Goal: Task Accomplishment & Management: Manage account settings

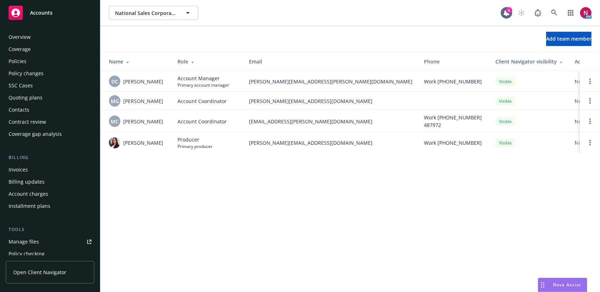
scroll to position [185, 0]
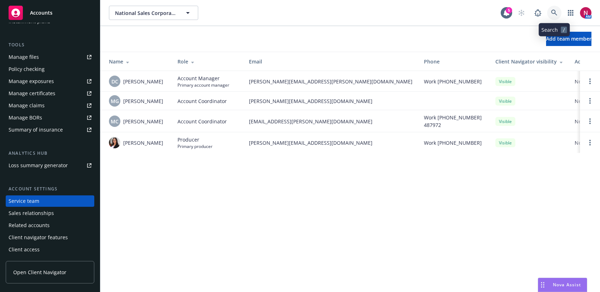
click at [550, 16] on link at bounding box center [554, 13] width 14 height 14
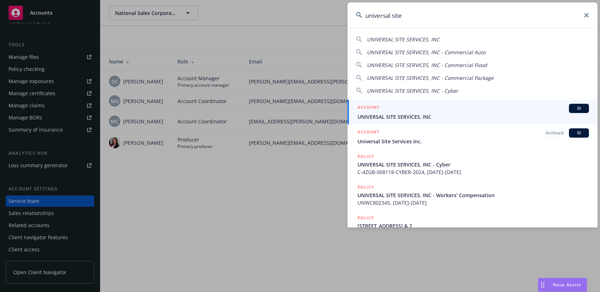
type input "universal site"
click at [510, 111] on div "ACCOUNT BI" at bounding box center [472, 108] width 231 height 9
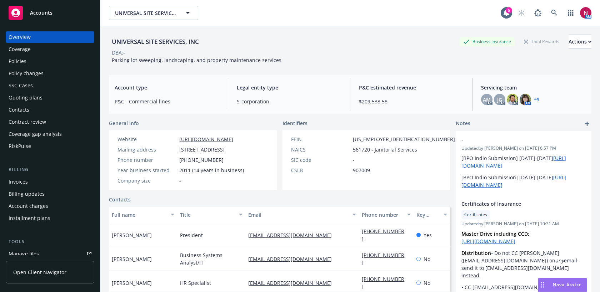
click at [45, 98] on div "Quoting plans" at bounding box center [50, 97] width 83 height 11
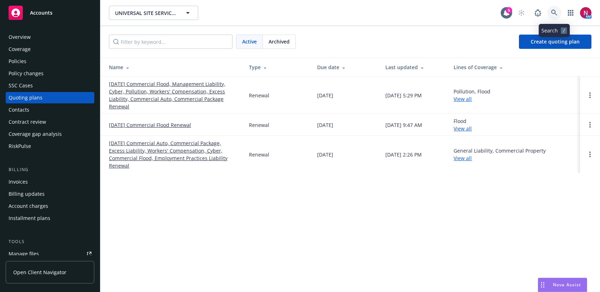
click at [557, 10] on icon at bounding box center [554, 13] width 6 height 6
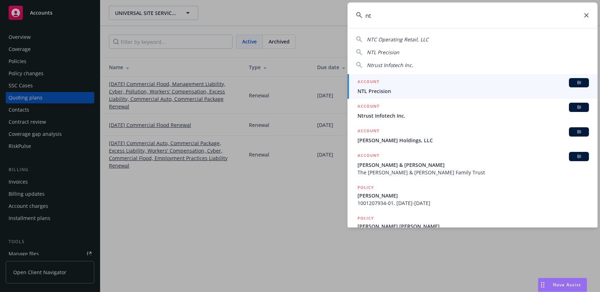
type input "n"
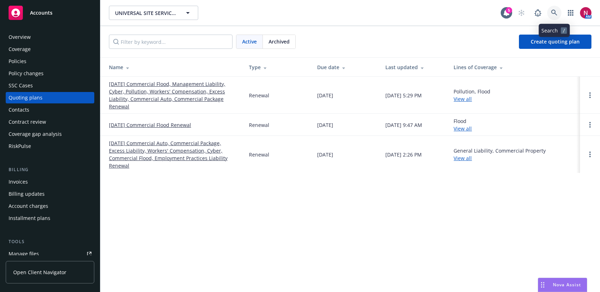
click at [553, 10] on icon at bounding box center [554, 13] width 6 height 6
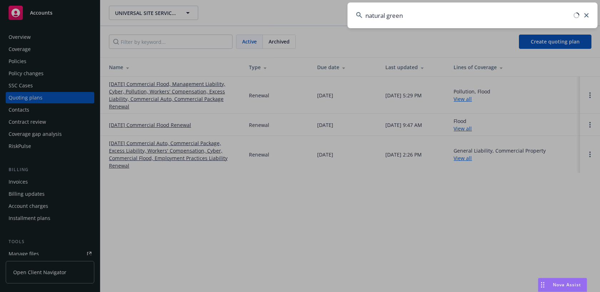
type input "natural green"
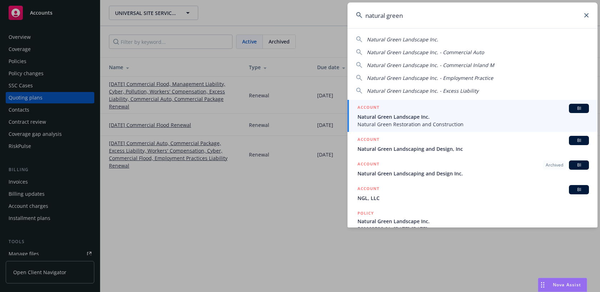
click at [496, 119] on span "Natural Green Landscape Inc." at bounding box center [472, 116] width 231 height 7
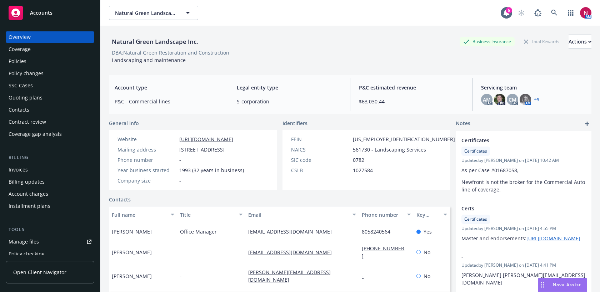
click at [49, 65] on div "Policies" at bounding box center [50, 61] width 83 height 11
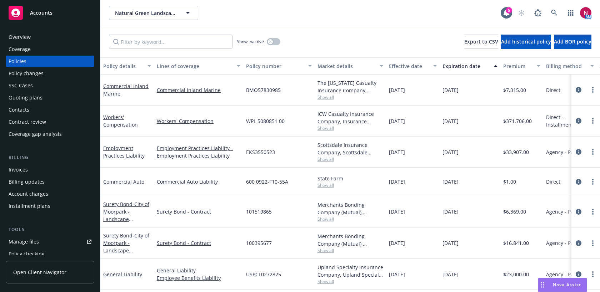
click at [24, 99] on div "Quoting plans" at bounding box center [26, 97] width 34 height 11
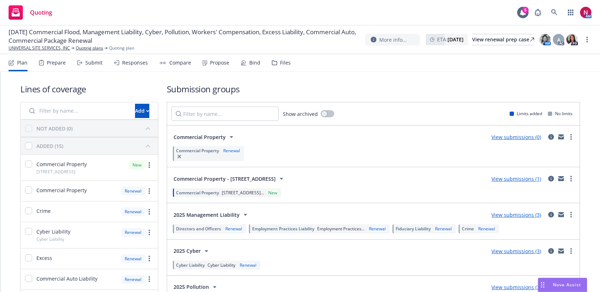
click at [84, 64] on div "Submit" at bounding box center [89, 62] width 25 height 17
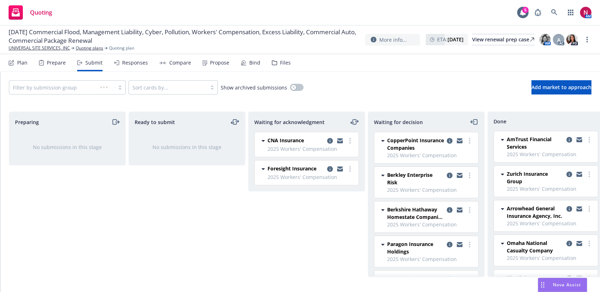
click at [66, 90] on div "Filter by submission group" at bounding box center [67, 87] width 117 height 14
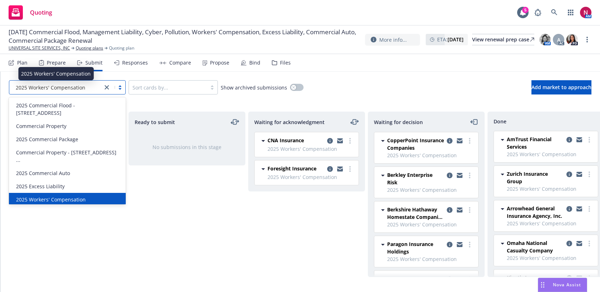
click at [66, 90] on span "2025 Workers' Compensation" at bounding box center [51, 87] width 70 height 7
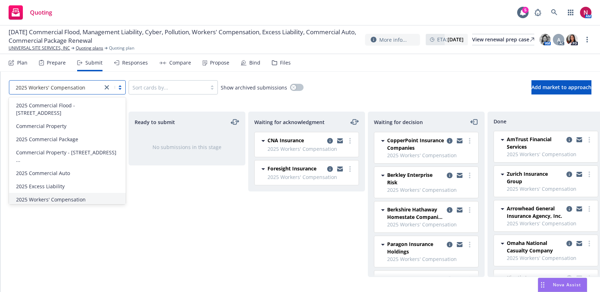
click at [62, 209] on div "2025 Pollution" at bounding box center [67, 212] width 108 height 7
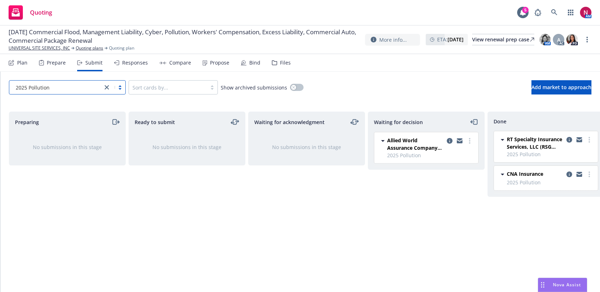
click at [126, 65] on div "Responses" at bounding box center [135, 63] width 26 height 6
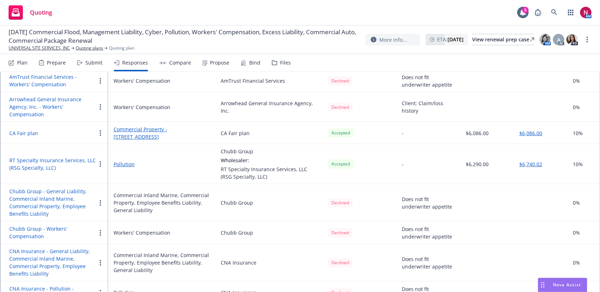
scroll to position [251, 0]
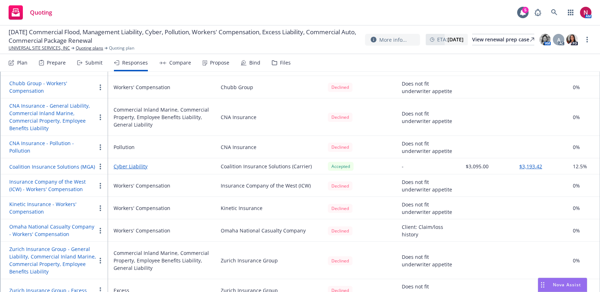
click at [52, 147] on button "CNA Insurance - Pollution - Pollution" at bounding box center [52, 147] width 87 height 15
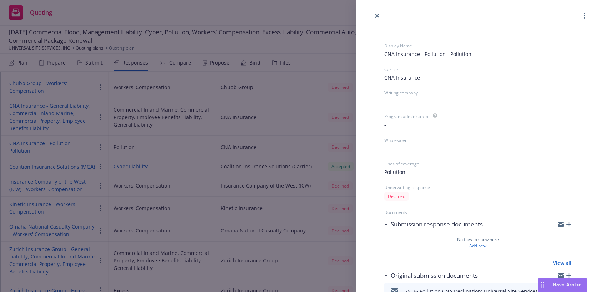
scroll to position [82, 0]
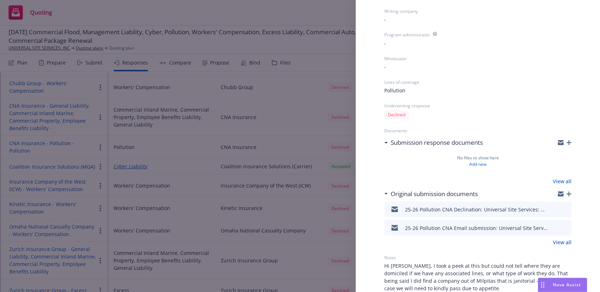
click at [565, 208] on icon "preview file" at bounding box center [564, 209] width 6 height 5
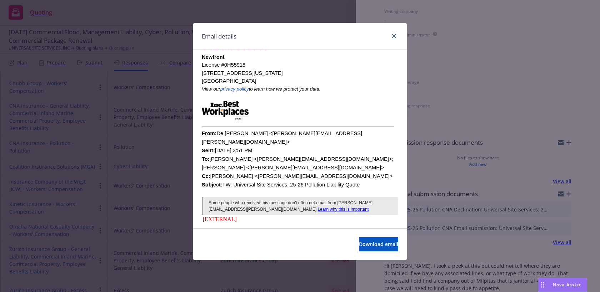
scroll to position [159, 0]
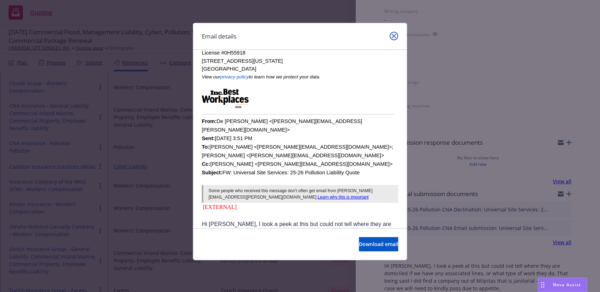
click at [394, 34] on link "close" at bounding box center [394, 36] width 9 height 9
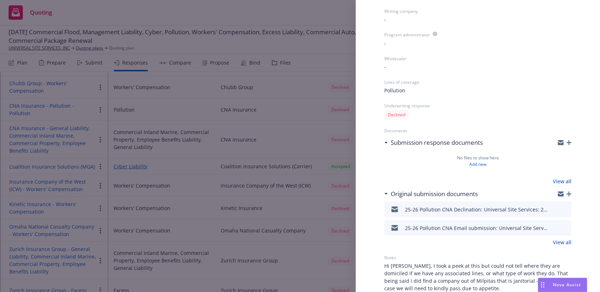
click at [282, 15] on div "Display Name CNA Insurance - Pollution - Pollution Carrier CNA Insurance Writin…" at bounding box center [300, 146] width 600 height 292
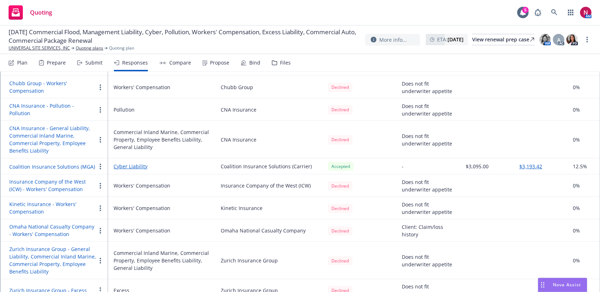
click at [88, 57] on div "Submit" at bounding box center [89, 62] width 25 height 17
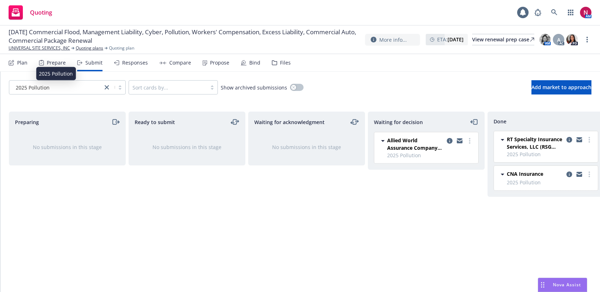
click at [73, 87] on div "2025 Pollution" at bounding box center [56, 87] width 86 height 7
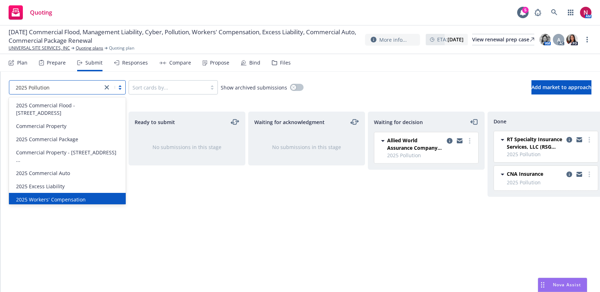
click at [67, 193] on div "2025 Workers' Compensation" at bounding box center [67, 199] width 117 height 13
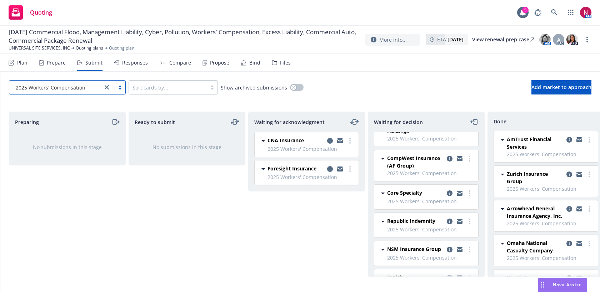
scroll to position [128, 0]
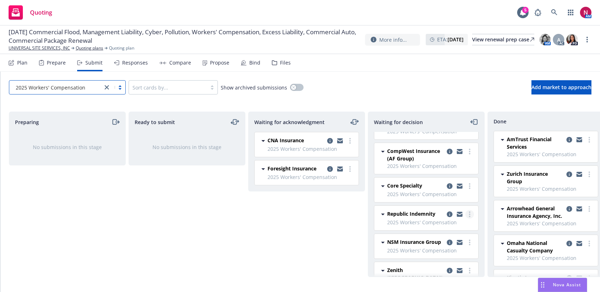
click at [468, 215] on link "more" at bounding box center [469, 214] width 9 height 9
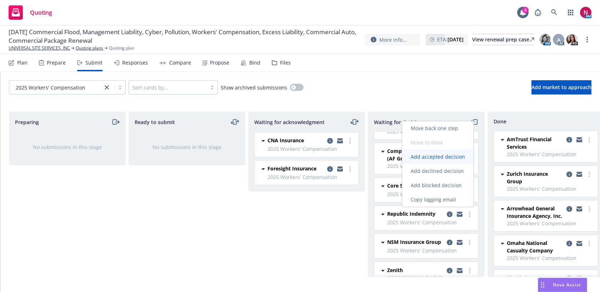
click at [448, 158] on span "Add accepted decision" at bounding box center [437, 157] width 71 height 7
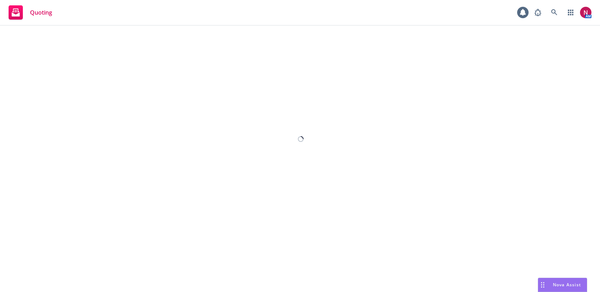
select select "12"
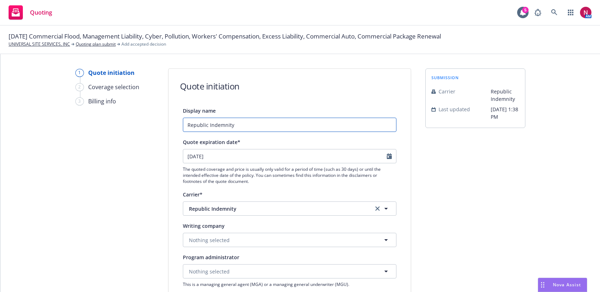
click at [269, 127] on input "Republic Indemnity" at bounding box center [290, 125] width 214 height 14
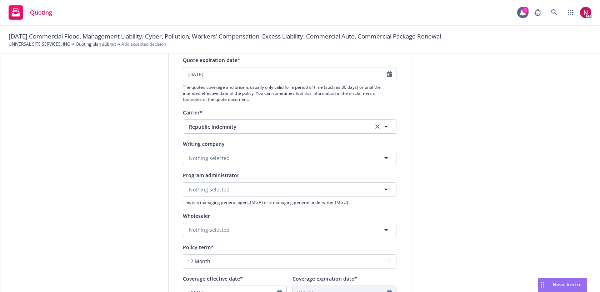
scroll to position [85, 0]
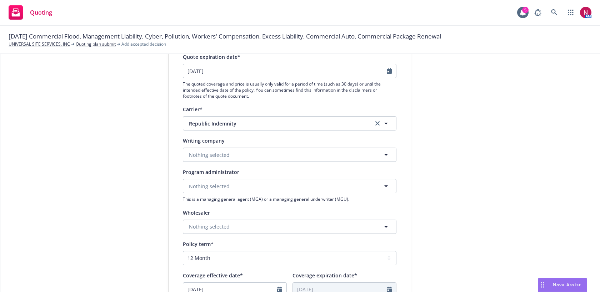
type input "Republic Indemnity (15% commission)"
click at [240, 154] on button "Nothing selected" at bounding box center [290, 155] width 214 height 14
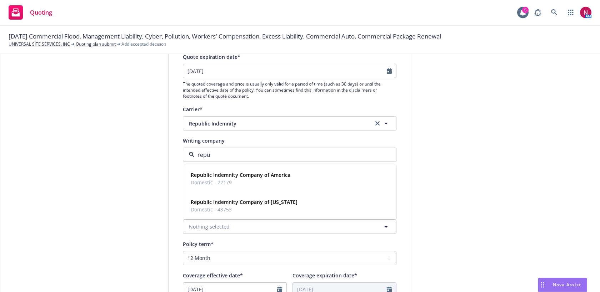
type input "repub"
click at [256, 174] on strong "Republic Indemnity Company of America" at bounding box center [241, 175] width 100 height 7
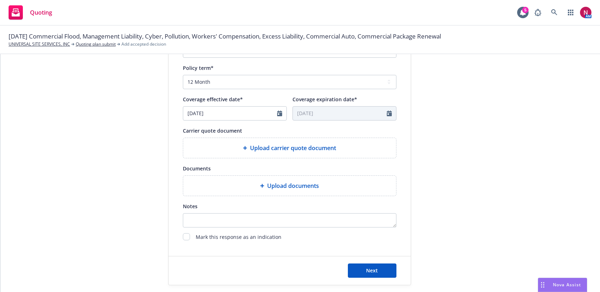
scroll to position [269, 0]
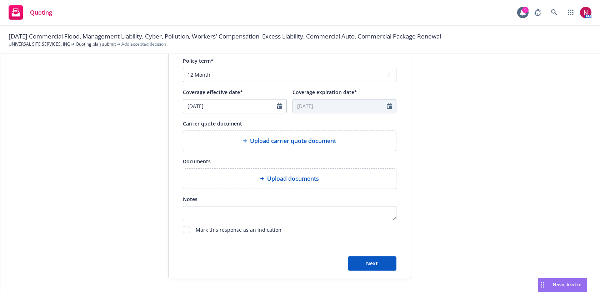
click at [289, 147] on div "Upload carrier quote document" at bounding box center [289, 141] width 213 height 20
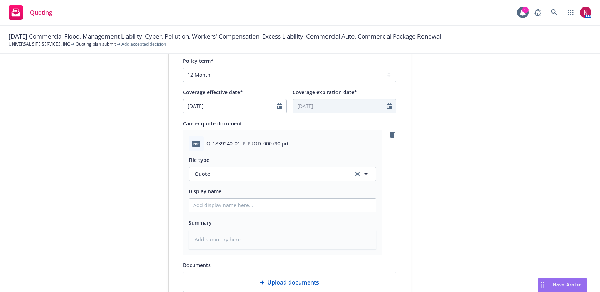
scroll to position [373, 0]
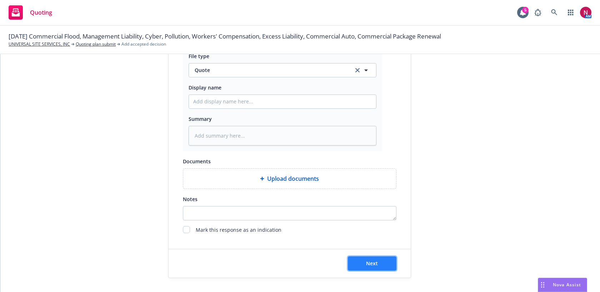
click at [374, 261] on span "Next" at bounding box center [372, 263] width 12 height 7
type textarea "x"
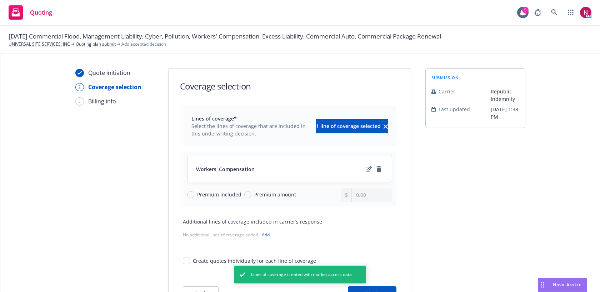
scroll to position [30, 0]
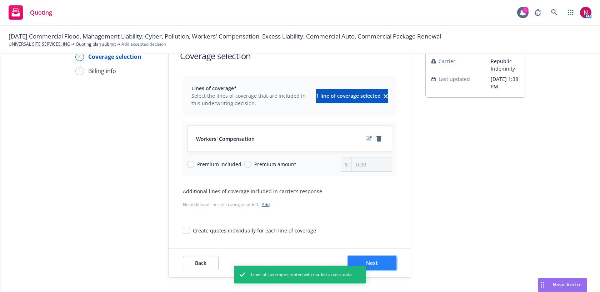
click at [391, 261] on button "Next" at bounding box center [372, 263] width 49 height 14
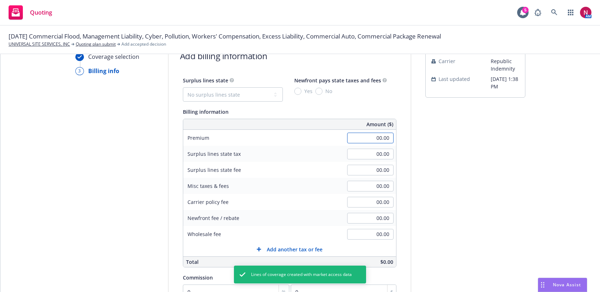
click at [375, 142] on input "00.00" at bounding box center [370, 138] width 46 height 11
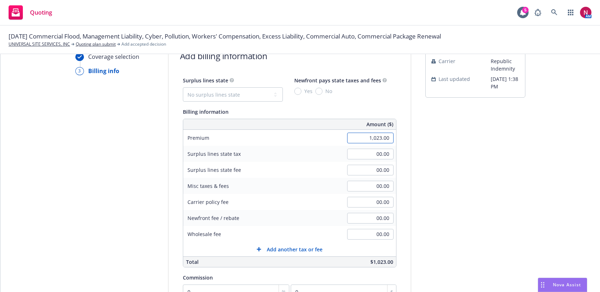
click at [382, 137] on input "1,023.00" at bounding box center [370, 138] width 46 height 11
type input "1,023,737.00"
click at [371, 186] on input "00.00" at bounding box center [370, 186] width 46 height 11
paste input "51,385"
type input "51,385.00"
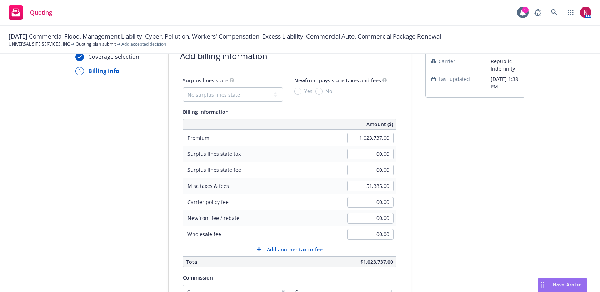
click at [399, 187] on div "Surplus lines state No surplus lines state [US_STATE] [US_STATE] [US_STATE] [US…" at bounding box center [290, 218] width 242 height 284
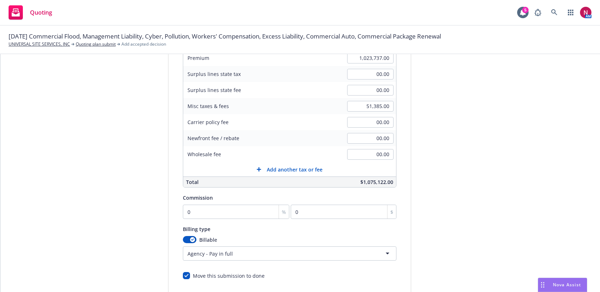
scroll to position [150, 0]
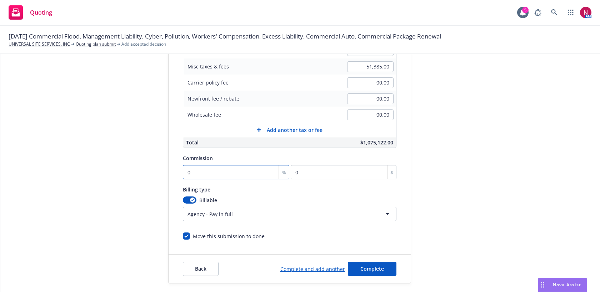
click at [229, 170] on input "0" at bounding box center [236, 172] width 107 height 14
type input "1"
type input "10237.37"
type input "15"
type input "153560.55"
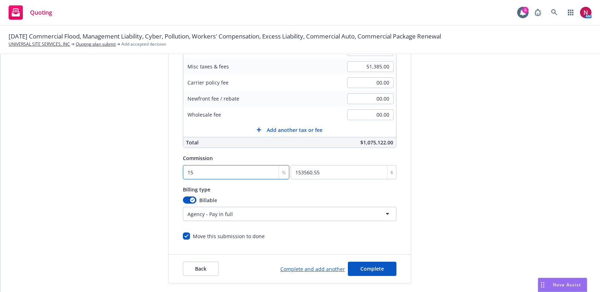
type input "15"
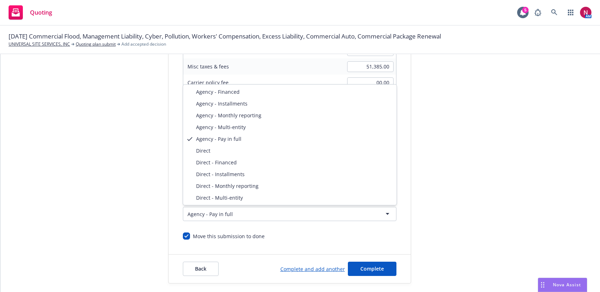
click at [244, 213] on html "Quoting 5 AM [DATE] Commercial Flood, Management Liability, Cyber, Pollution, W…" at bounding box center [300, 146] width 600 height 292
select select "DIRECT_MONTHLY_REPORTING"
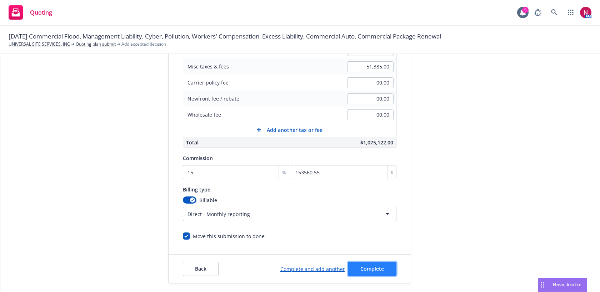
click at [380, 267] on span "Complete" at bounding box center [372, 269] width 24 height 7
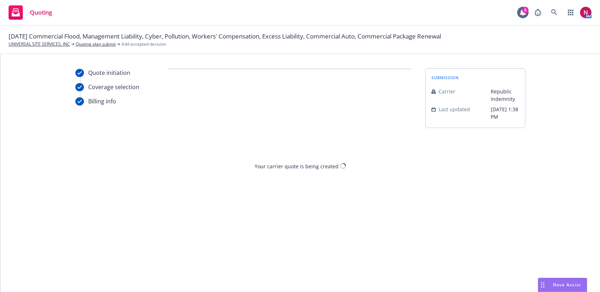
scroll to position [0, 0]
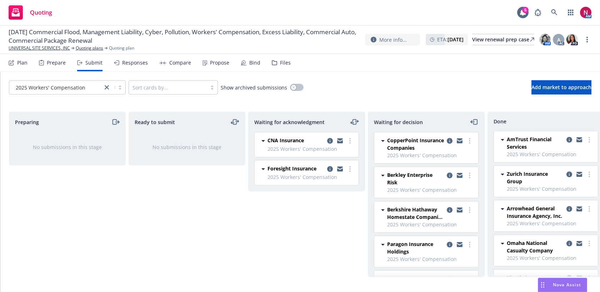
click at [132, 63] on div "Responses" at bounding box center [135, 63] width 26 height 6
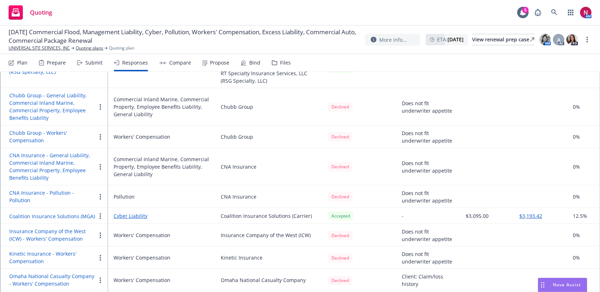
scroll to position [262, 0]
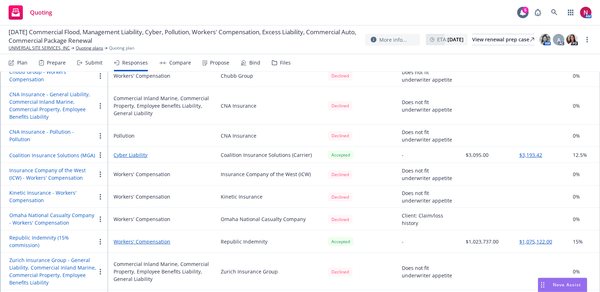
click at [101, 242] on icon "button" at bounding box center [100, 242] width 1 height 6
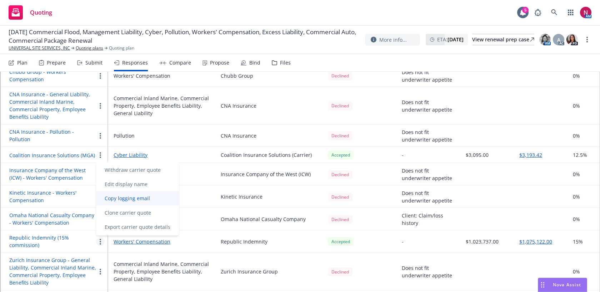
click at [114, 198] on span "Copy logging email" at bounding box center [127, 198] width 62 height 7
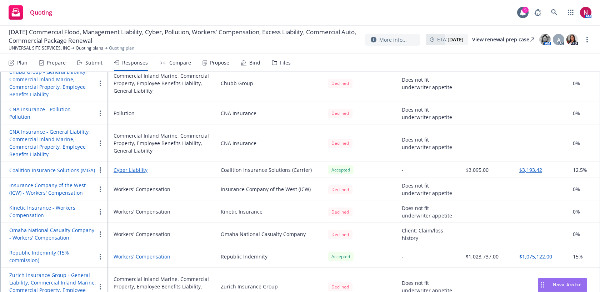
scroll to position [0, 0]
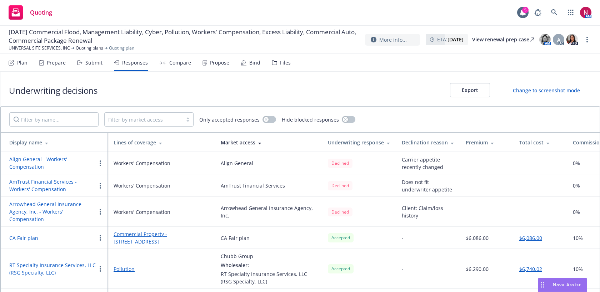
click at [88, 64] on div "Submit" at bounding box center [93, 63] width 17 height 6
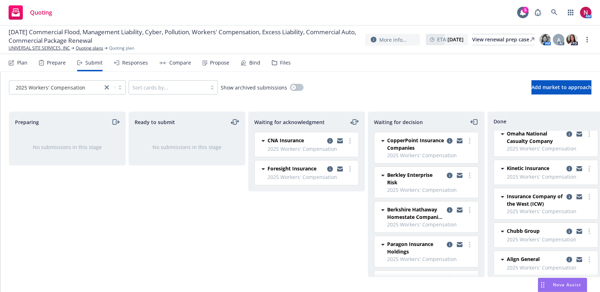
scroll to position [143, 0]
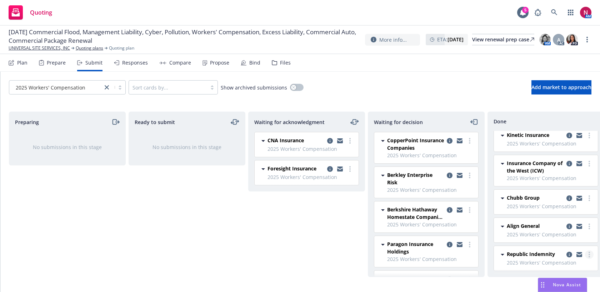
click at [589, 256] on icon "more" at bounding box center [589, 255] width 1 height 6
click at [547, 197] on span "Add accepted decision" at bounding box center [557, 197] width 71 height 7
select select "12"
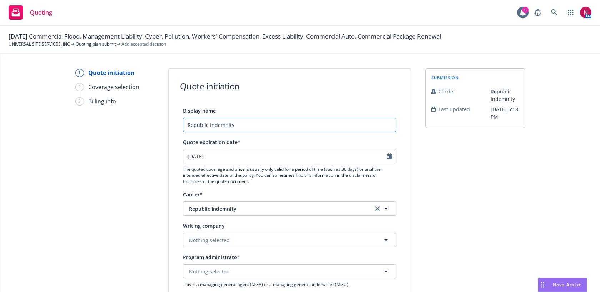
click at [299, 123] on input "Republic Indemnity" at bounding box center [290, 125] width 214 height 14
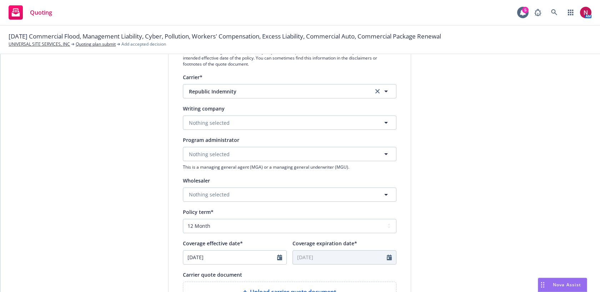
scroll to position [130, 0]
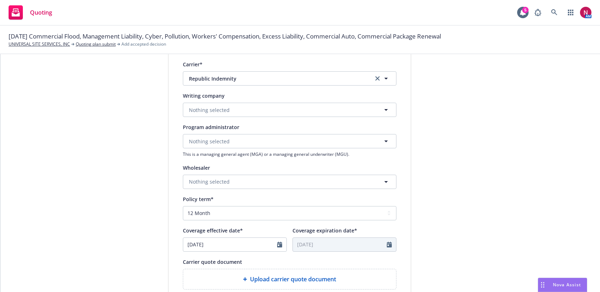
type input "Republic Indemnity (10% commission)"
click at [301, 114] on button "Nothing selected" at bounding box center [290, 110] width 214 height 14
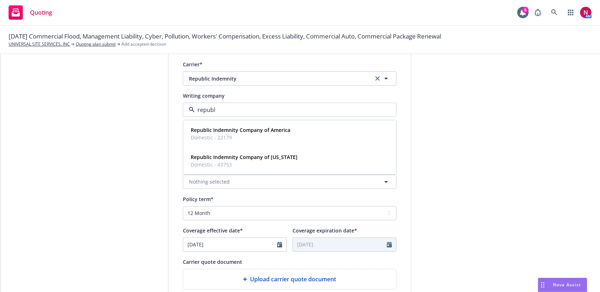
type input "republi"
click at [291, 135] on div "Republic Indemnity Company of America Domestic - 22179" at bounding box center [290, 134] width 204 height 18
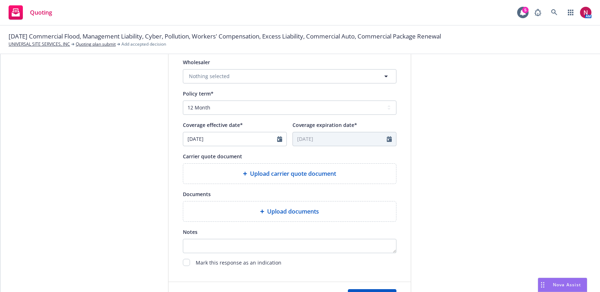
scroll to position [269, 0]
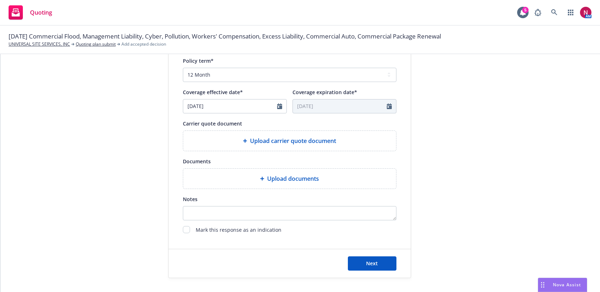
click at [302, 141] on span "Upload carrier quote document" at bounding box center [293, 141] width 86 height 9
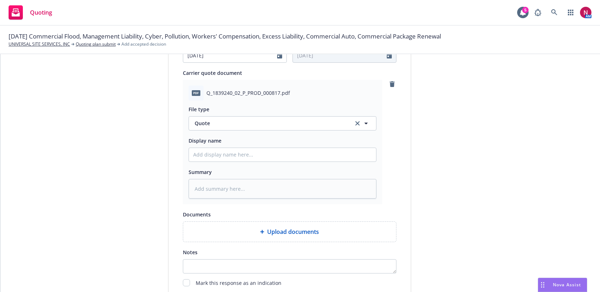
scroll to position [373, 0]
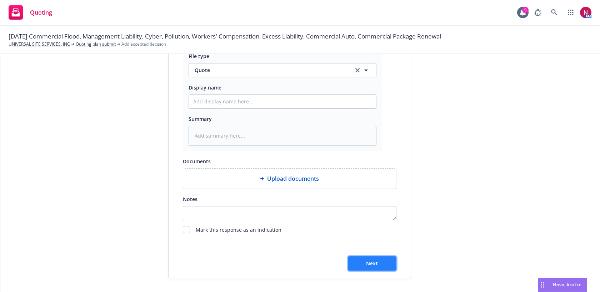
click at [383, 264] on button "Next" at bounding box center [372, 264] width 49 height 14
type textarea "x"
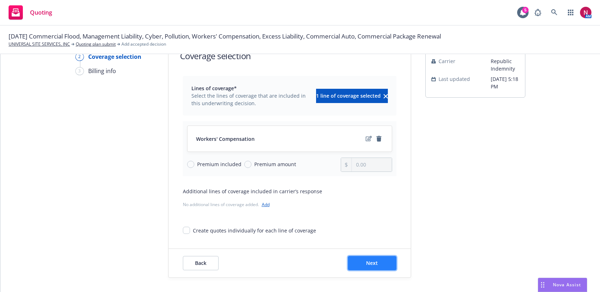
click at [378, 266] on button "Next" at bounding box center [372, 263] width 49 height 14
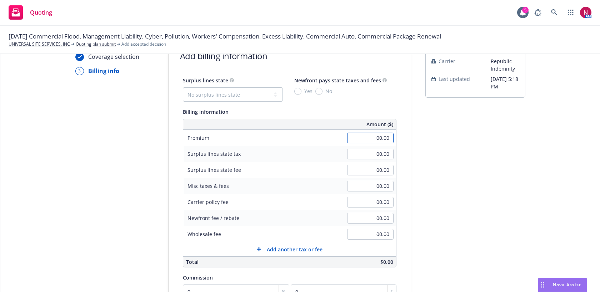
click at [370, 138] on input "00.00" at bounding box center [370, 138] width 46 height 11
type input "959,930.00"
click at [379, 190] on input "00.00" at bounding box center [370, 186] width 46 height 11
type input "48,172.00"
click at [401, 234] on div "Surplus lines state No surplus lines state [US_STATE] [US_STATE] [US_STATE] [US…" at bounding box center [290, 218] width 242 height 284
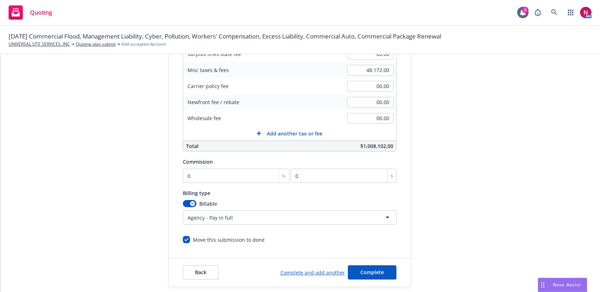
scroll to position [156, 0]
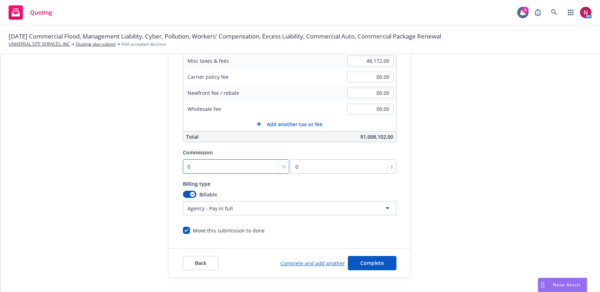
click at [251, 167] on input "0" at bounding box center [236, 167] width 107 height 14
type input "1"
type input "9599.3"
type input "10"
type input "95993"
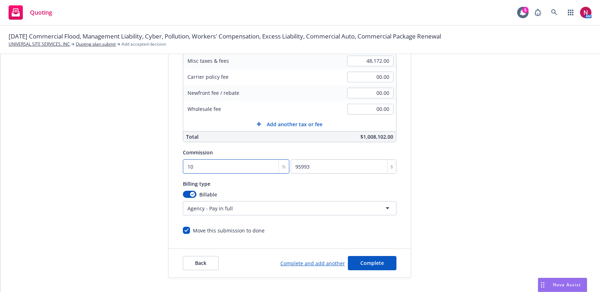
type input "10"
click at [273, 211] on html "Quoting 5 AM [DATE] Commercial Flood, Management Liability, Cyber, Pollution, W…" at bounding box center [300, 146] width 600 height 292
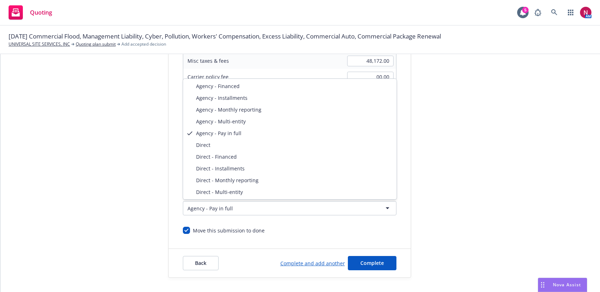
select select "DIRECT_MONTHLY_REPORTING"
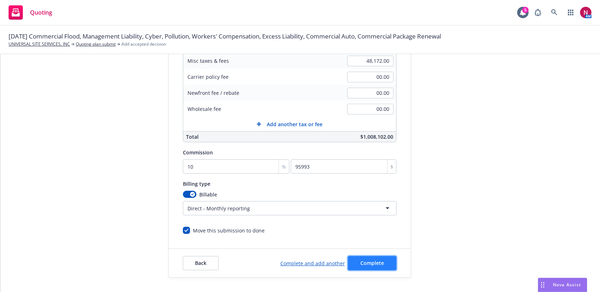
click at [371, 261] on span "Complete" at bounding box center [372, 263] width 24 height 7
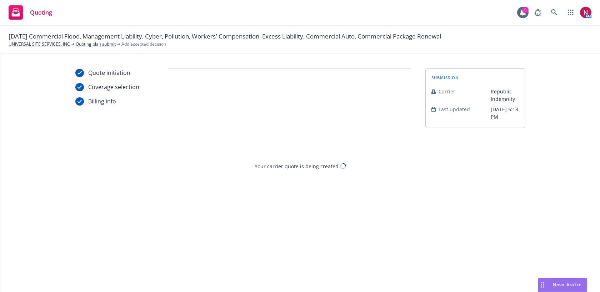
scroll to position [0, 0]
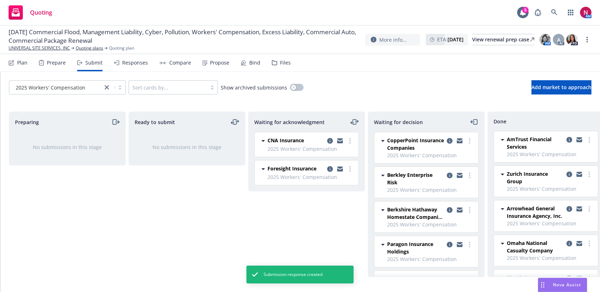
click at [131, 64] on div "Responses" at bounding box center [135, 63] width 26 height 6
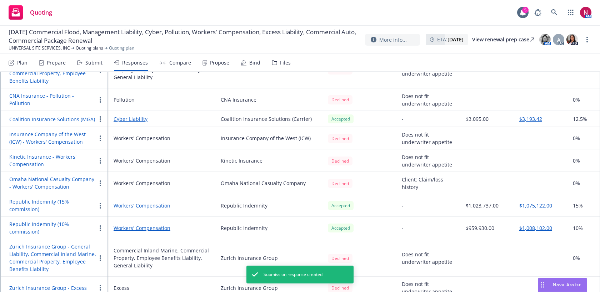
scroll to position [350, 0]
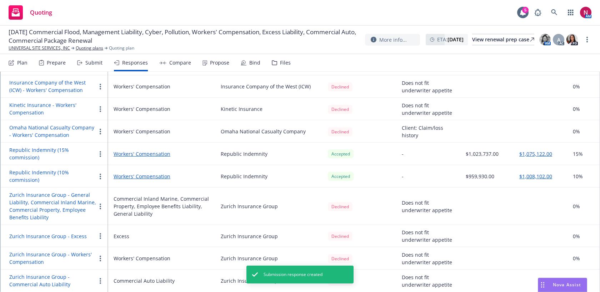
click at [99, 176] on button "button" at bounding box center [100, 176] width 9 height 9
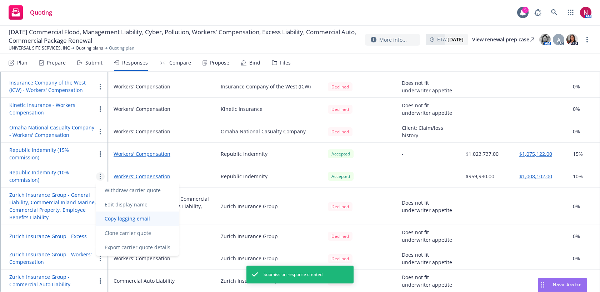
click at [127, 221] on span "Copy logging email" at bounding box center [127, 219] width 62 height 7
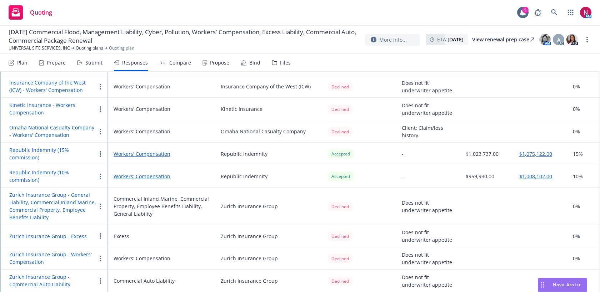
click at [95, 63] on div "Submit" at bounding box center [93, 63] width 17 height 6
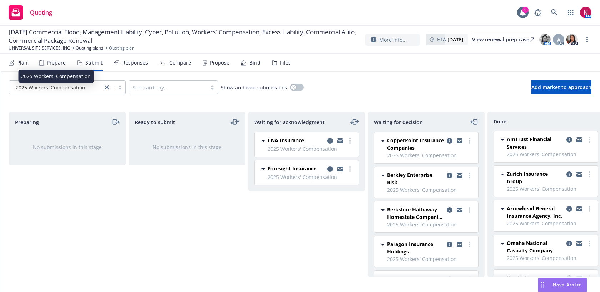
click at [69, 89] on span "2025 Workers' Compensation" at bounding box center [51, 87] width 70 height 7
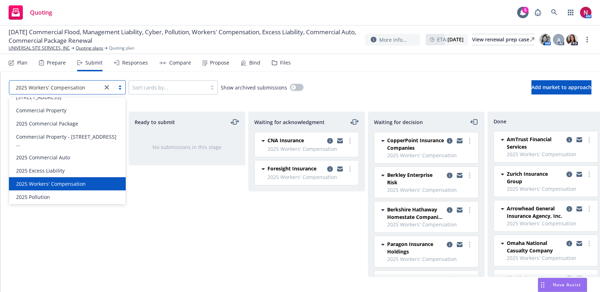
scroll to position [28, 0]
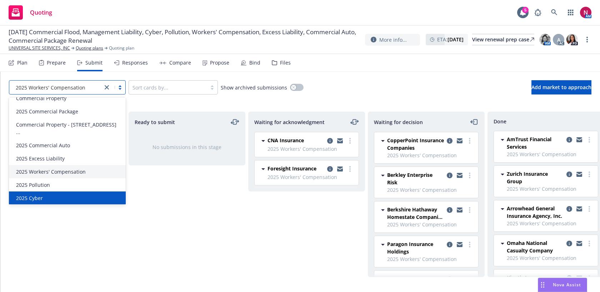
click at [60, 195] on div "2025 Cyber" at bounding box center [67, 198] width 108 height 7
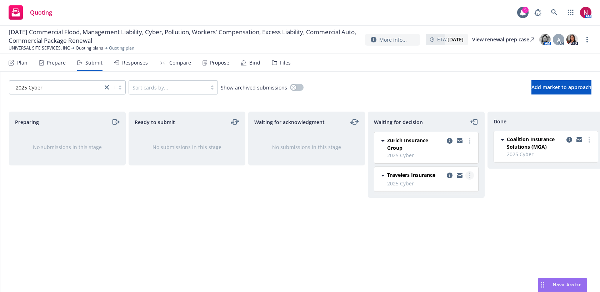
click at [470, 174] on link "more" at bounding box center [469, 175] width 9 height 9
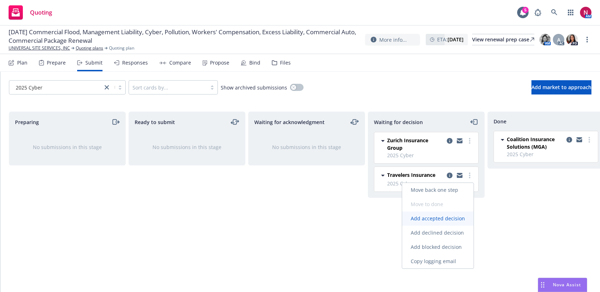
click at [452, 219] on span "Add accepted decision" at bounding box center [437, 218] width 71 height 7
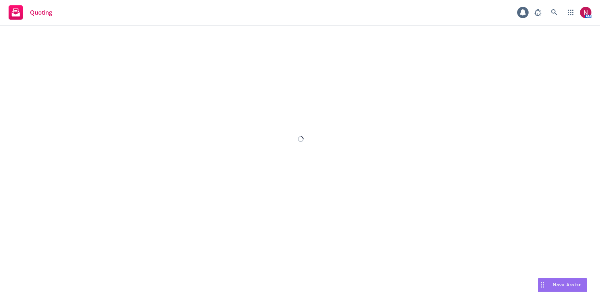
select select "12"
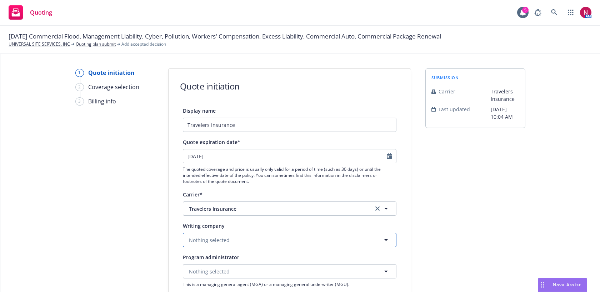
click at [257, 244] on button "Nothing selected" at bounding box center [290, 240] width 214 height 14
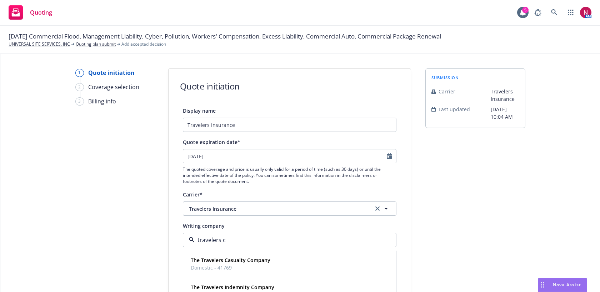
type input "travelers ca"
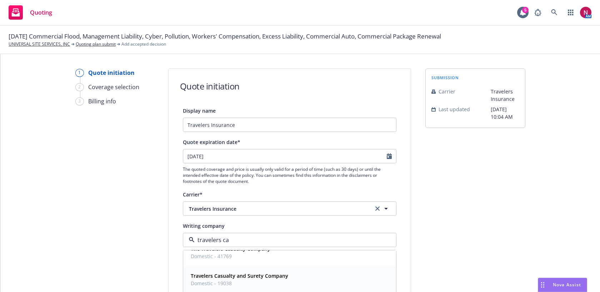
click at [284, 277] on strong "Travelers Casualty and Surety Company" at bounding box center [239, 276] width 97 height 7
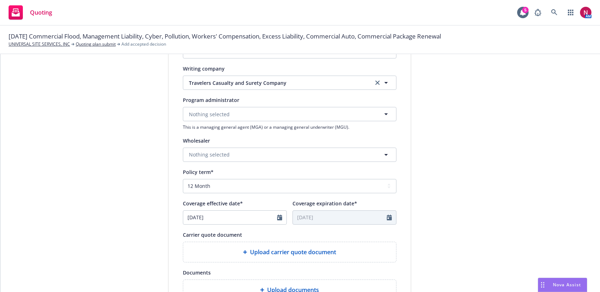
scroll to position [248, 0]
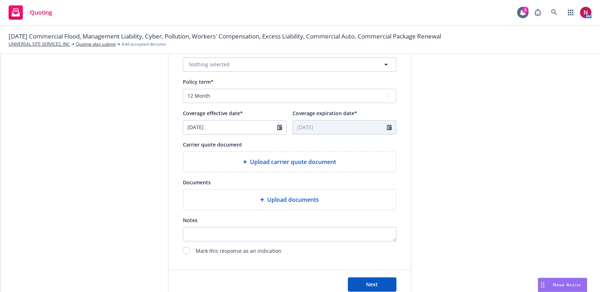
click at [315, 162] on span "Upload carrier quote document" at bounding box center [293, 162] width 86 height 9
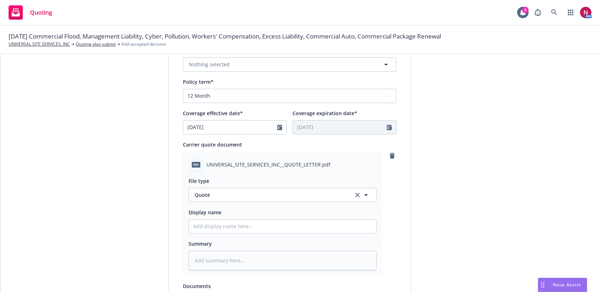
scroll to position [373, 0]
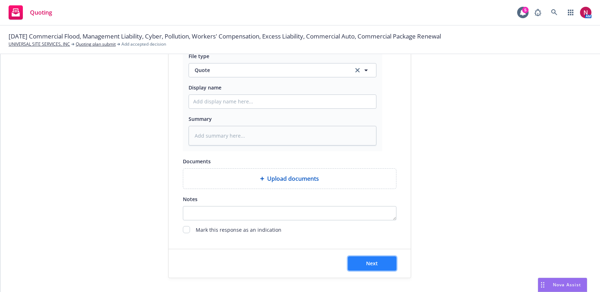
click at [380, 265] on button "Next" at bounding box center [372, 264] width 49 height 14
type textarea "x"
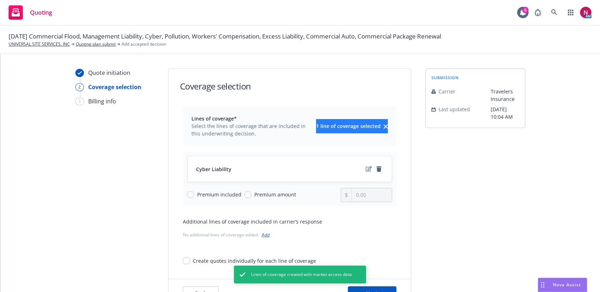
scroll to position [30, 0]
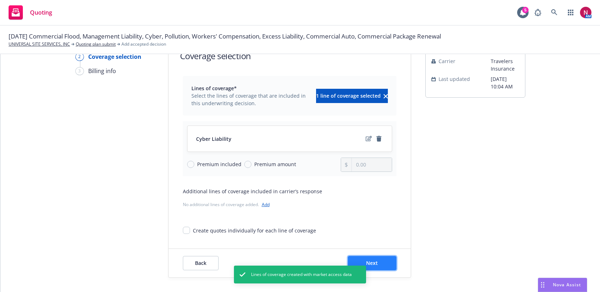
click at [388, 258] on button "Next" at bounding box center [372, 263] width 49 height 14
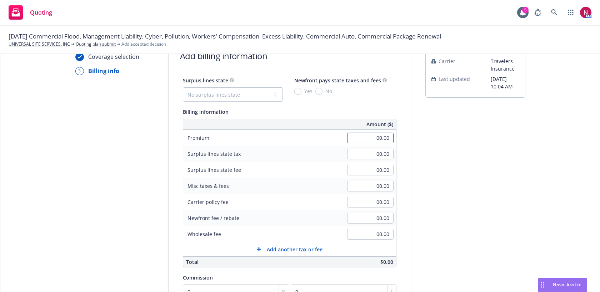
click at [370, 141] on input "00.00" at bounding box center [370, 138] width 46 height 11
paste input "6,569"
type input "6,569.00"
click at [406, 146] on div "Surplus lines state No surplus lines state [US_STATE] [US_STATE] [US_STATE] [US…" at bounding box center [290, 218] width 242 height 284
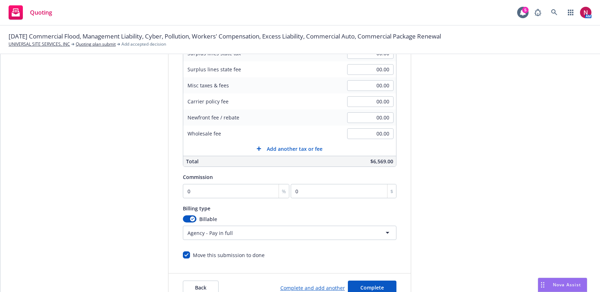
scroll to position [141, 0]
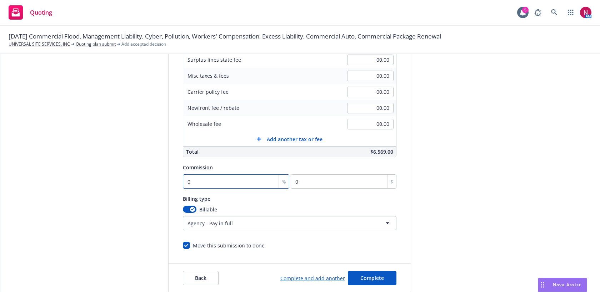
click at [221, 182] on input "0" at bounding box center [236, 182] width 107 height 14
type input "1"
type input "65.69"
type input "15"
type input "985.35"
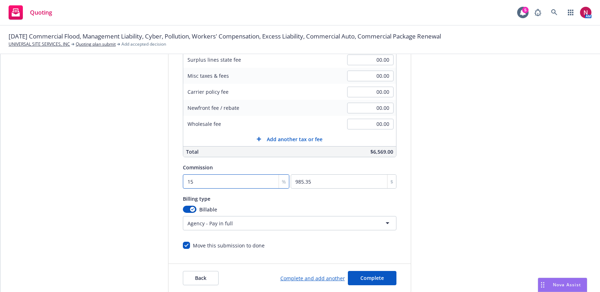
type input "15"
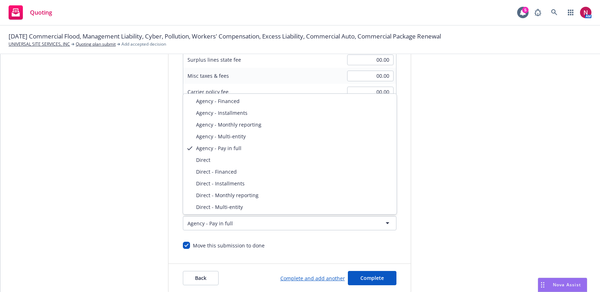
click at [237, 222] on html "Quoting 5 AM [DATE] Commercial Flood, Management Liability, Cyber, Pollution, W…" at bounding box center [300, 146] width 600 height 292
select select "DIRECT"
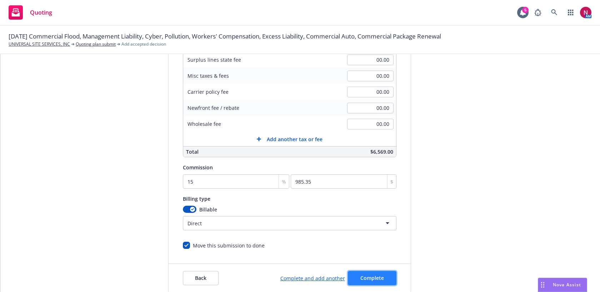
click at [367, 276] on span "Complete" at bounding box center [372, 278] width 24 height 7
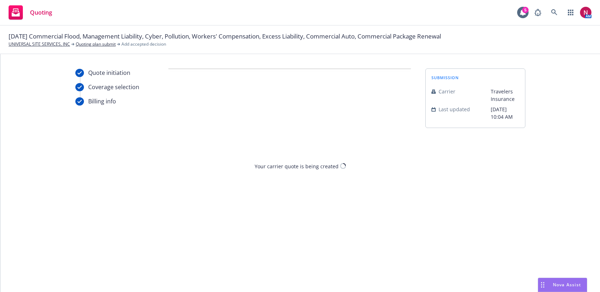
scroll to position [0, 0]
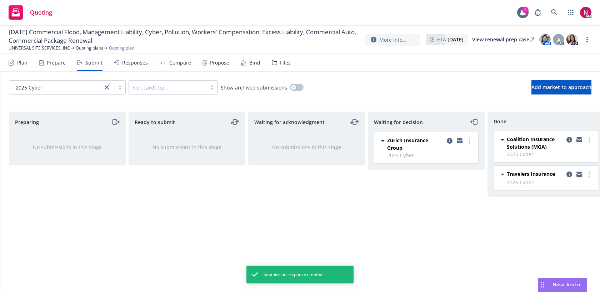
click at [582, 173] on link "copy logging email" at bounding box center [579, 174] width 9 height 9
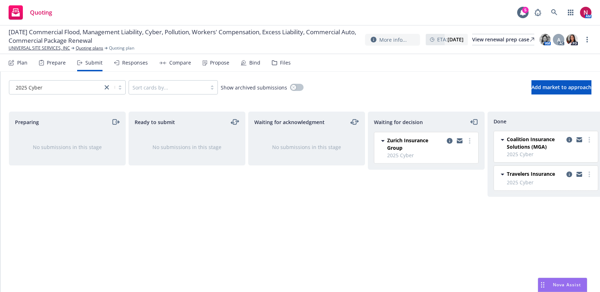
click at [140, 68] on div "Responses" at bounding box center [131, 62] width 34 height 17
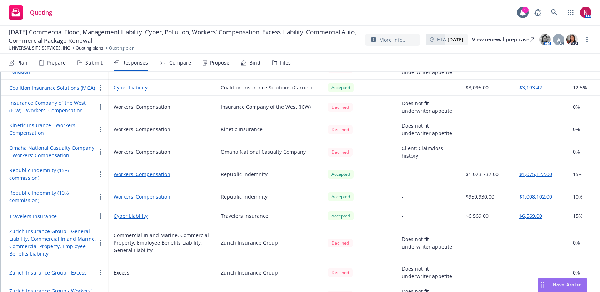
scroll to position [366, 0]
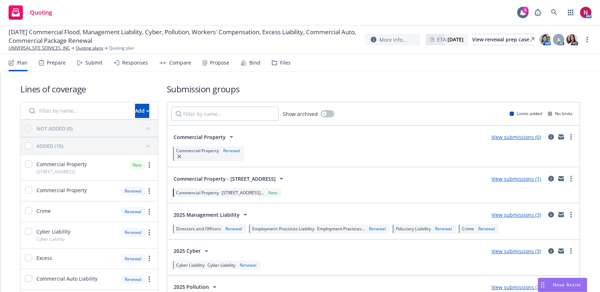
click at [132, 62] on div "Responses" at bounding box center [135, 63] width 26 height 6
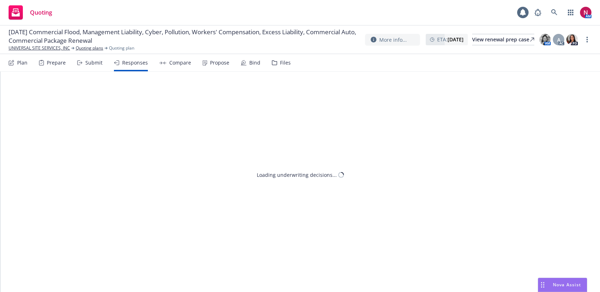
click at [92, 64] on div "Submit" at bounding box center [93, 63] width 17 height 6
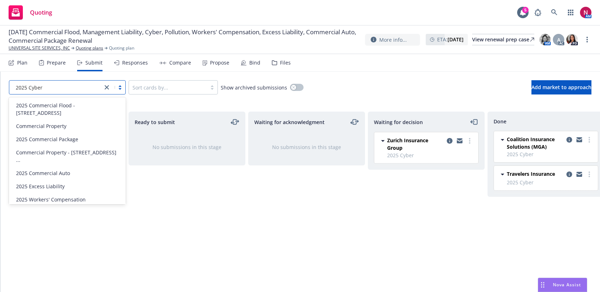
click at [61, 94] on div "2025 Cyber" at bounding box center [67, 87] width 117 height 14
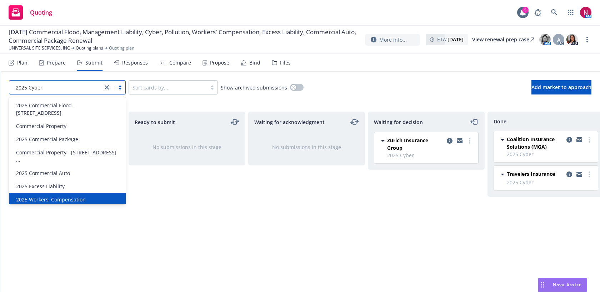
click at [66, 196] on span "2025 Workers' Compensation" at bounding box center [51, 199] width 70 height 7
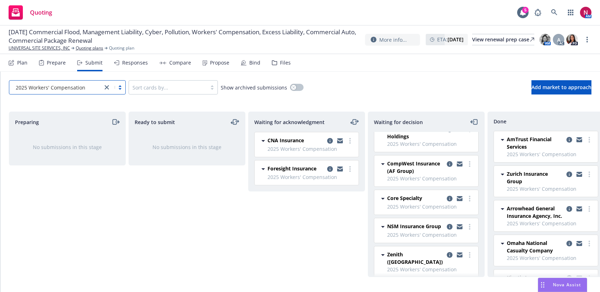
scroll to position [116, 0]
